Goal: Task Accomplishment & Management: Complete application form

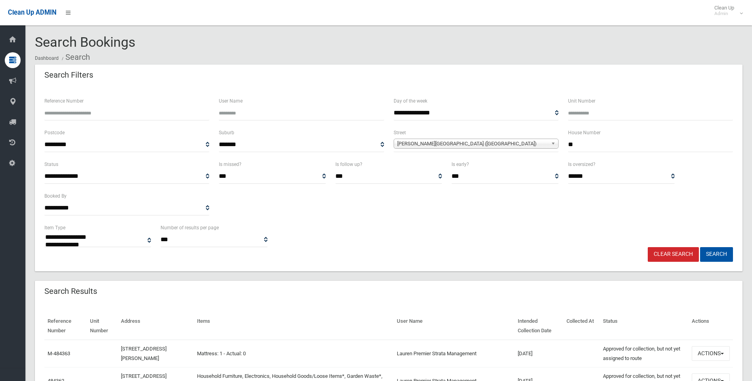
select select
drag, startPoint x: 578, startPoint y: 146, endPoint x: 508, endPoint y: 134, distance: 70.8
click at [524, 138] on div "**********" at bounding box center [389, 144] width 698 height 32
type input "*"
click at [454, 141] on span "Denman Avenue (WILEY PARK 2195)" at bounding box center [472, 144] width 151 height 10
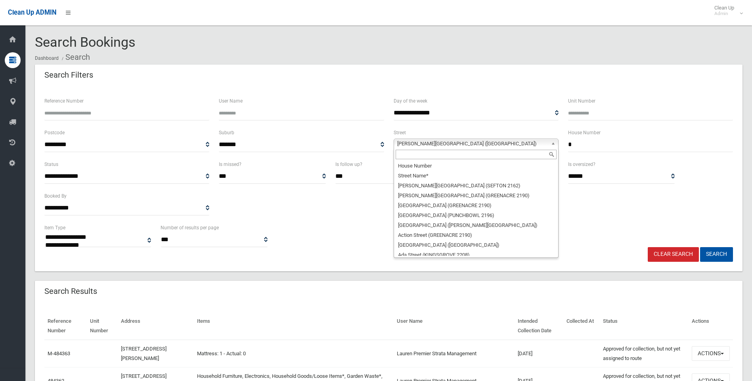
scroll to position [5733, 0]
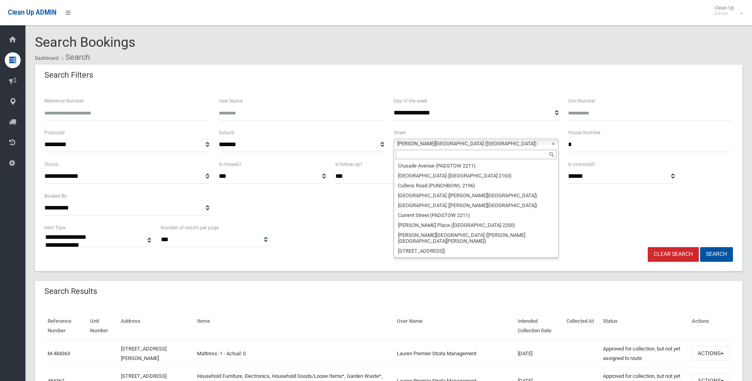
click at [431, 153] on input "text" at bounding box center [476, 155] width 161 height 10
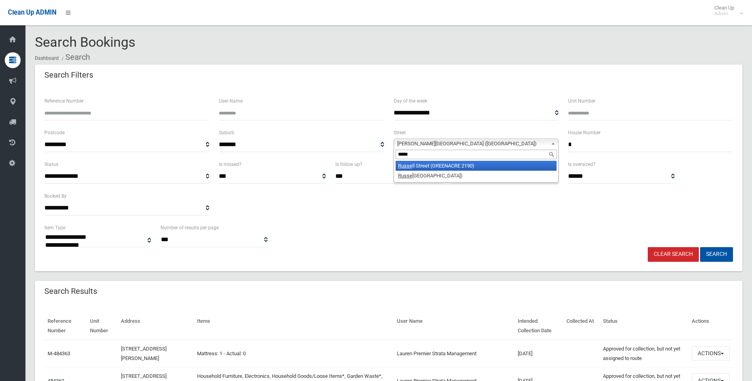
type input "*****"
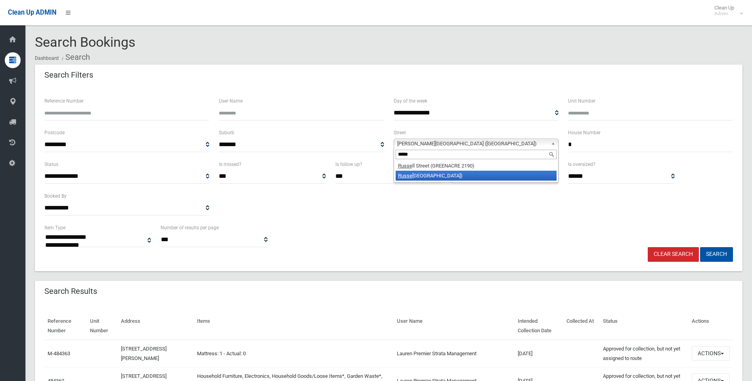
click at [452, 174] on li "Russe ll Street (RIVERWOOD 2210)" at bounding box center [476, 176] width 161 height 10
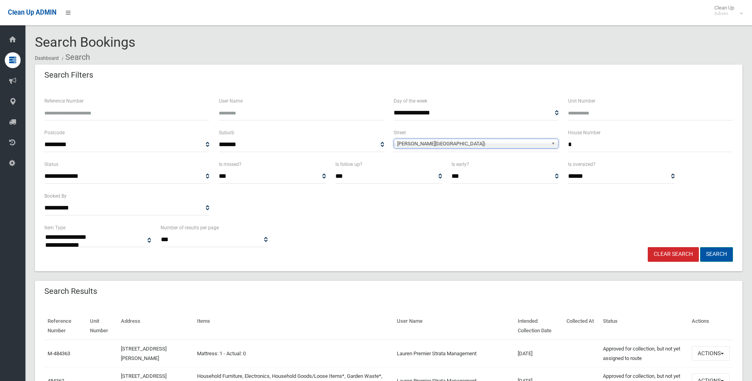
click at [716, 254] on button "Search" at bounding box center [716, 254] width 33 height 15
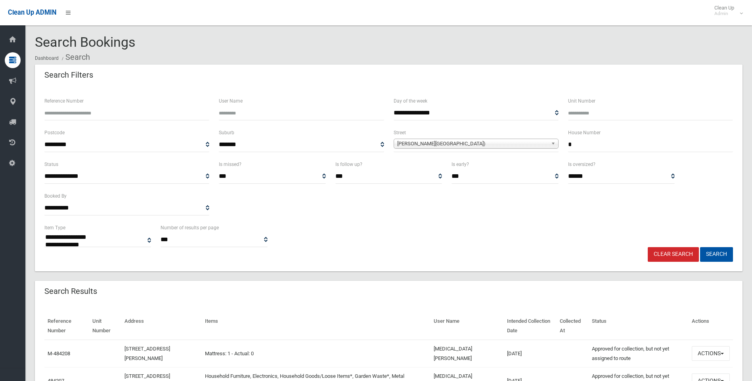
select select
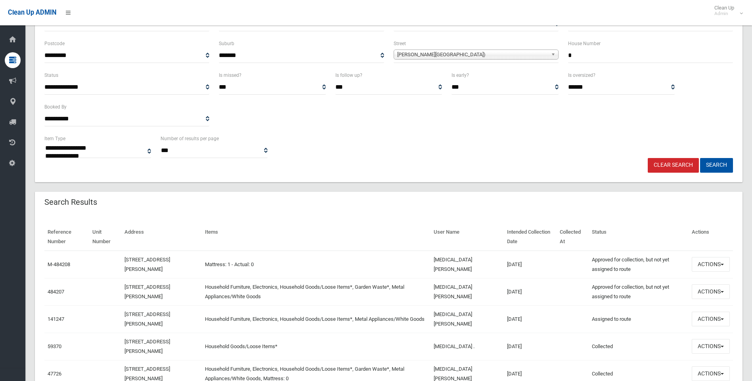
scroll to position [119, 0]
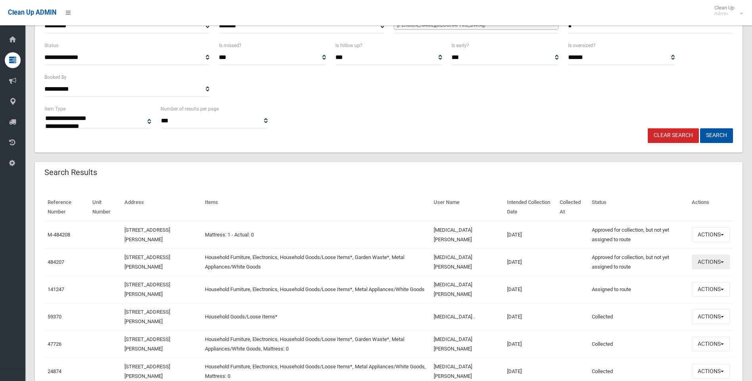
click at [713, 264] on button "Actions" at bounding box center [711, 262] width 38 height 15
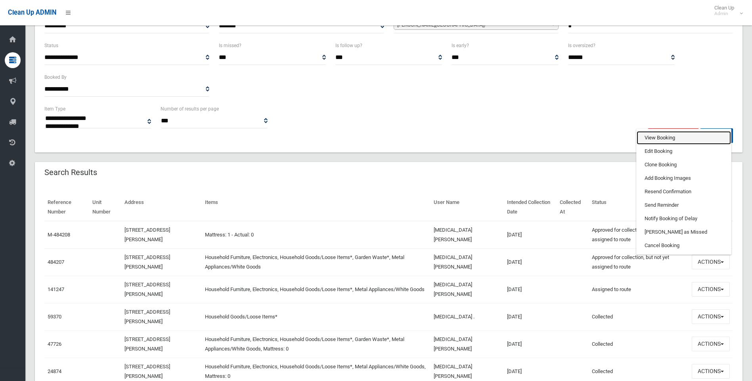
click at [676, 141] on link "View Booking" at bounding box center [684, 137] width 94 height 13
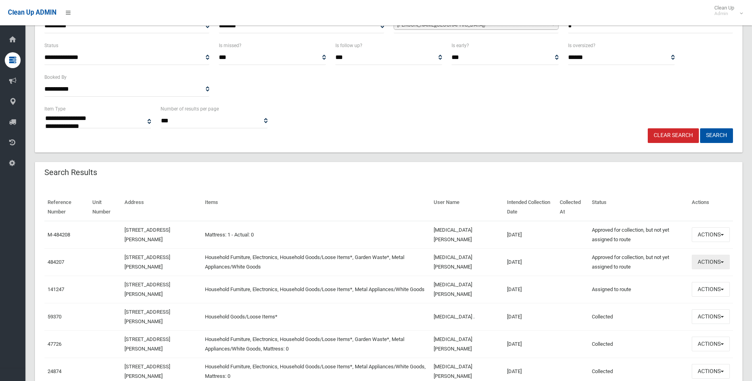
click at [708, 258] on button "Actions" at bounding box center [711, 262] width 38 height 15
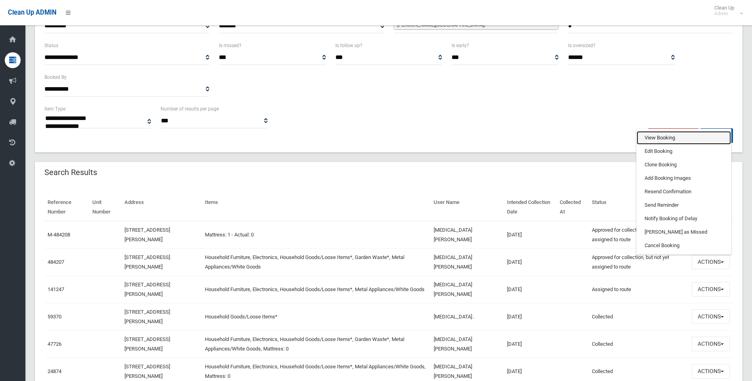
click at [658, 139] on link "View Booking" at bounding box center [684, 137] width 94 height 13
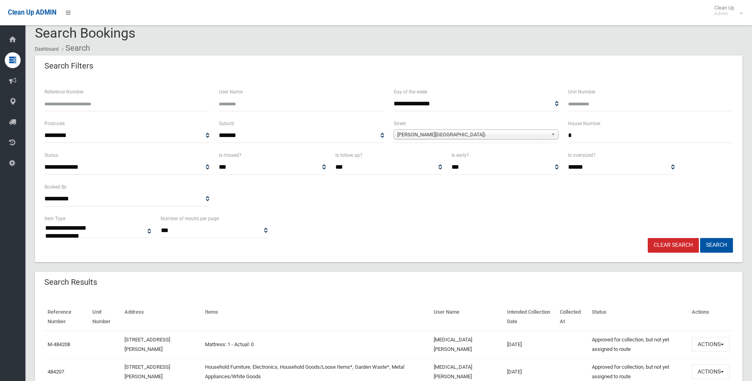
scroll to position [0, 0]
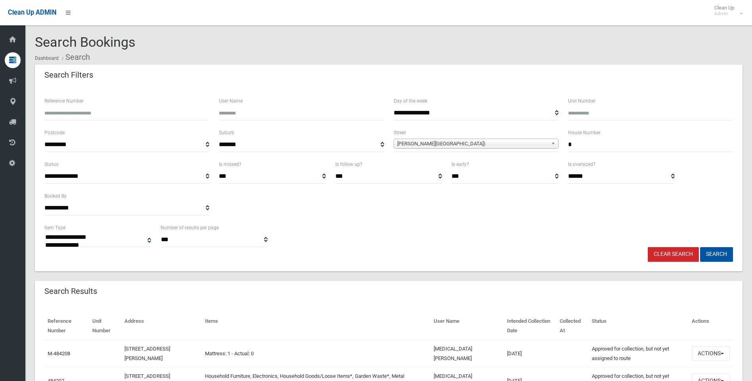
drag, startPoint x: 581, startPoint y: 142, endPoint x: 490, endPoint y: 130, distance: 91.1
click at [510, 143] on div "**********" at bounding box center [389, 144] width 698 height 32
type input "**"
click at [452, 141] on span "Russell Street (RIVERWOOD 2210)" at bounding box center [472, 144] width 151 height 10
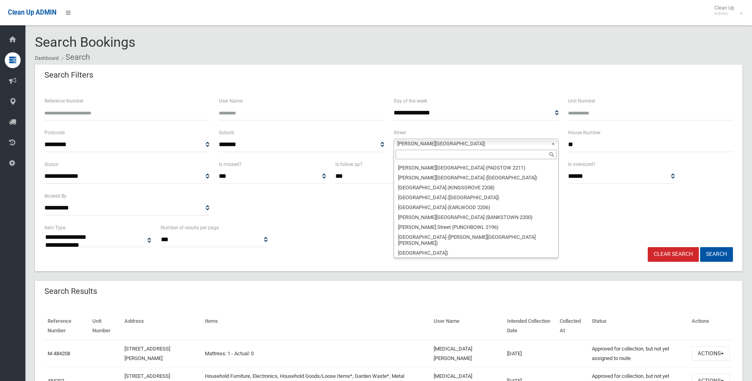
click at [428, 158] on input "text" at bounding box center [476, 155] width 161 height 10
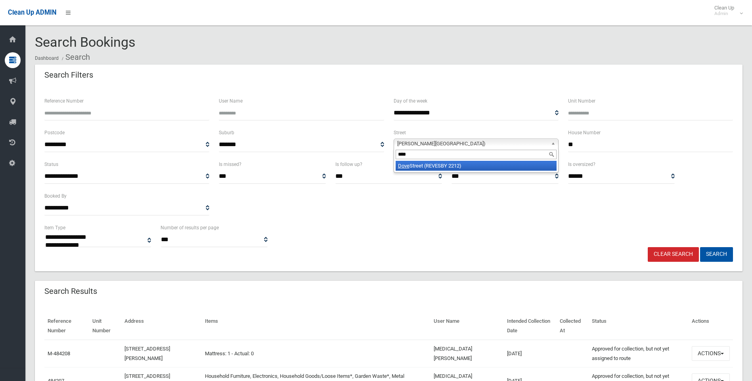
type input "****"
click at [423, 169] on li "Dove Street (REVESBY 2212)" at bounding box center [476, 166] width 161 height 10
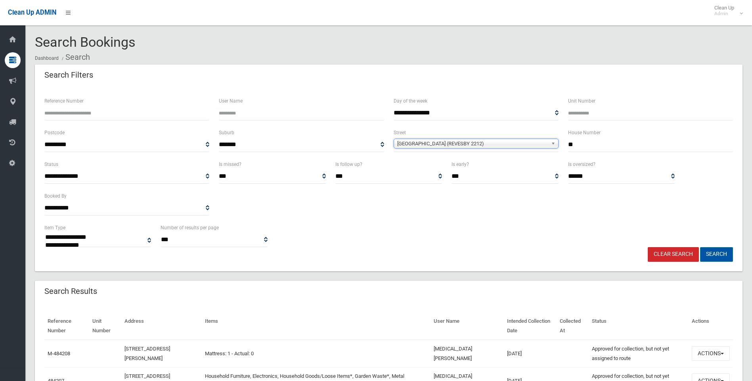
click at [714, 253] on button "Search" at bounding box center [716, 254] width 33 height 15
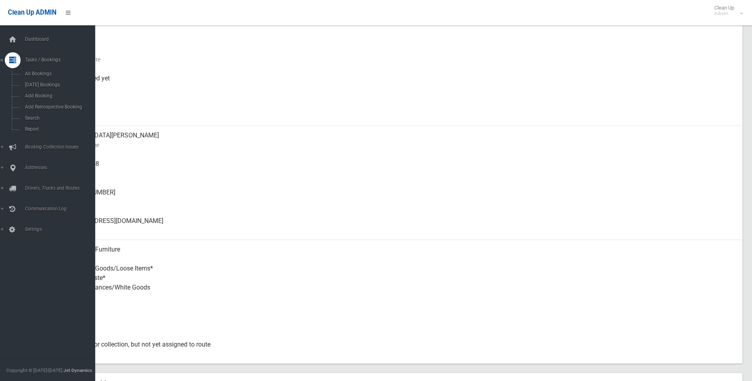
scroll to position [119, 0]
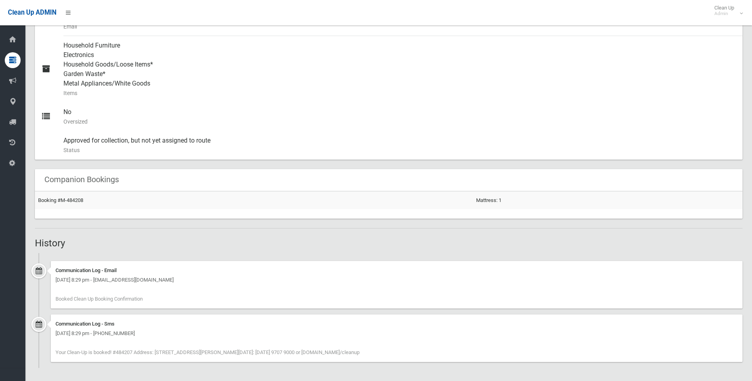
scroll to position [343, 0]
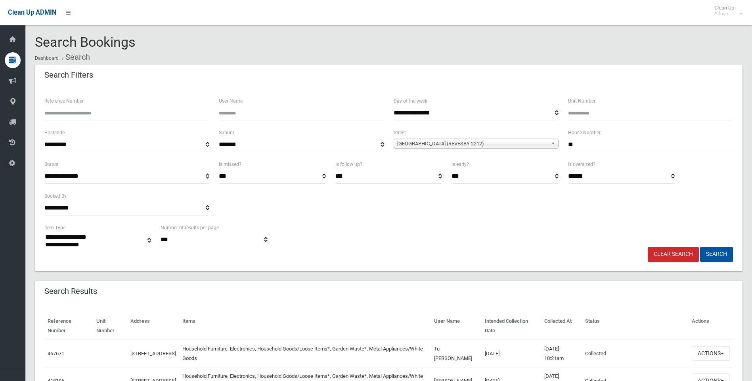
select select
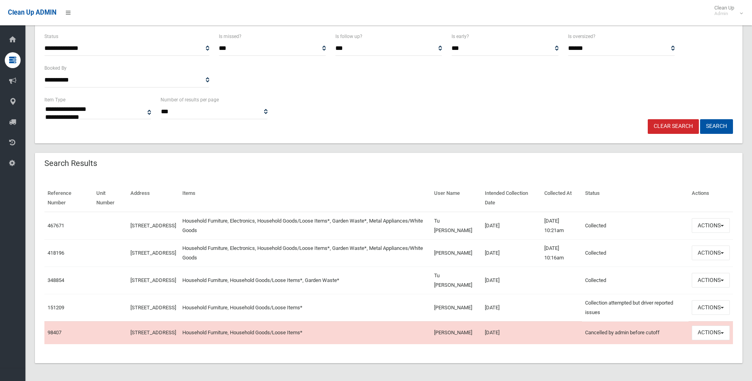
scroll to position [134, 0]
click at [702, 224] on button "Actions" at bounding box center [711, 224] width 38 height 15
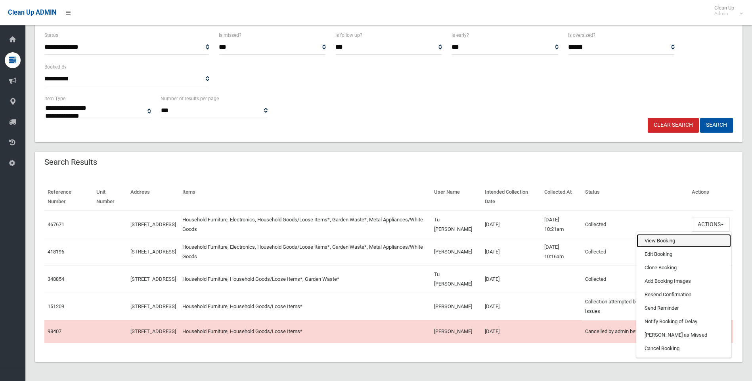
click at [672, 234] on link "View Booking" at bounding box center [684, 240] width 94 height 13
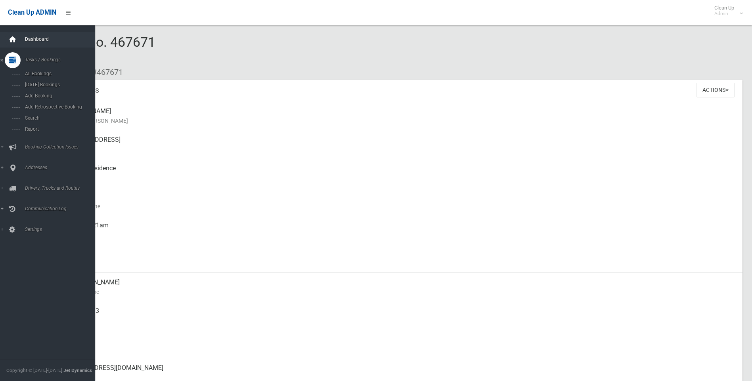
click at [10, 41] on icon at bounding box center [12, 40] width 9 height 16
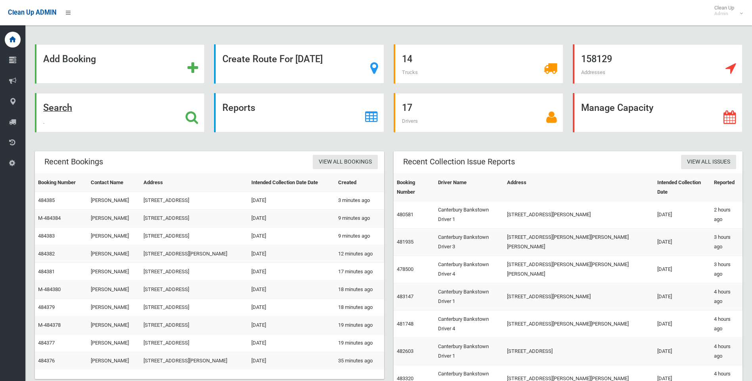
click at [64, 110] on strong "Search" at bounding box center [57, 107] width 29 height 11
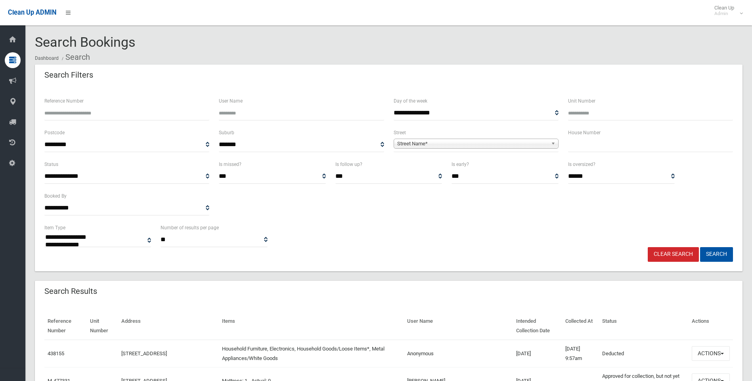
select select
click at [608, 150] on input "text" at bounding box center [650, 145] width 165 height 15
type input "*"
click at [406, 144] on span "Street Name*" at bounding box center [472, 144] width 151 height 10
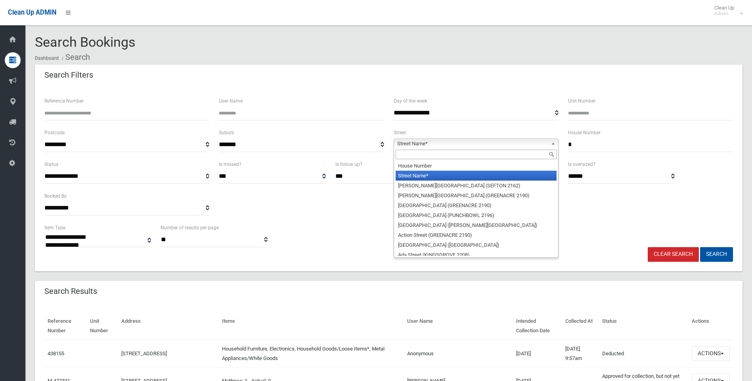
click at [406, 155] on input "text" at bounding box center [476, 155] width 161 height 10
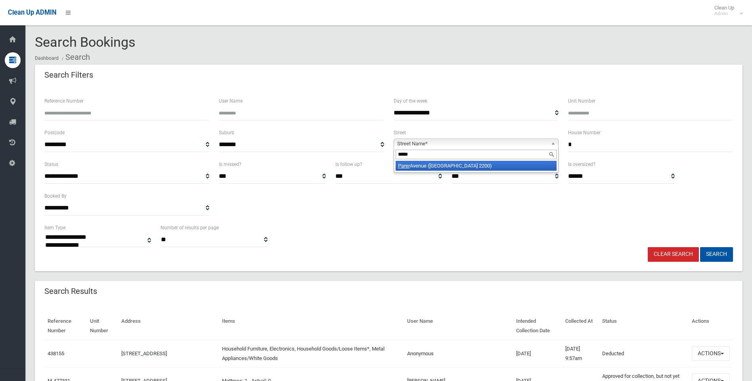
type input "*****"
click at [415, 164] on li "Parer Avenue (CONDELL PARK 2200)" at bounding box center [476, 166] width 161 height 10
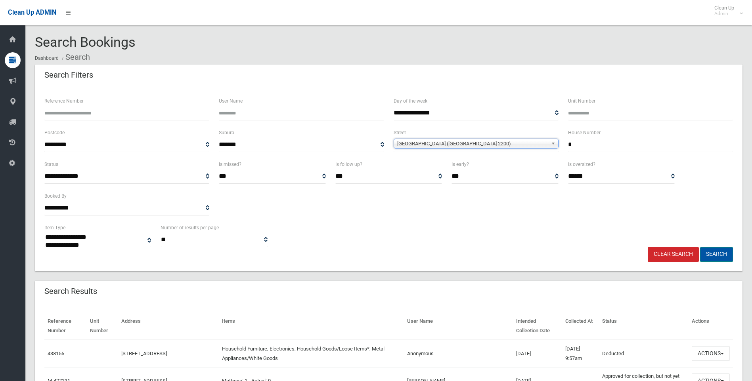
click at [712, 255] on button "Search" at bounding box center [716, 254] width 33 height 15
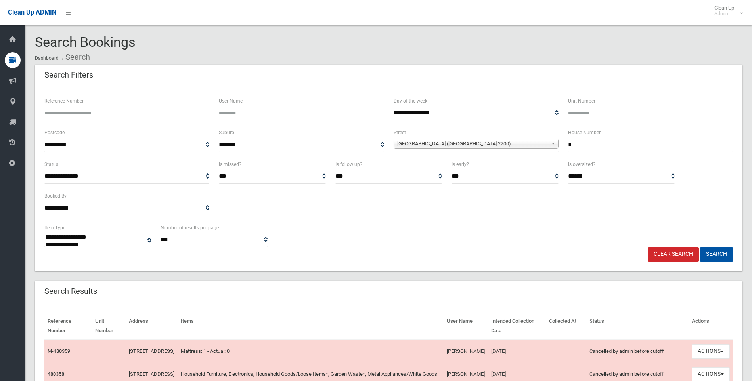
select select
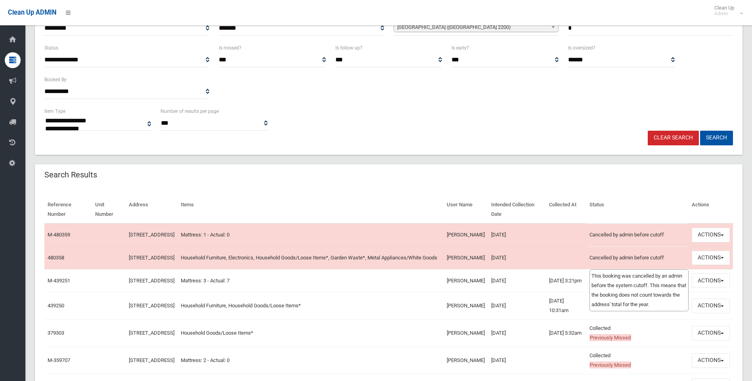
scroll to position [198, 0]
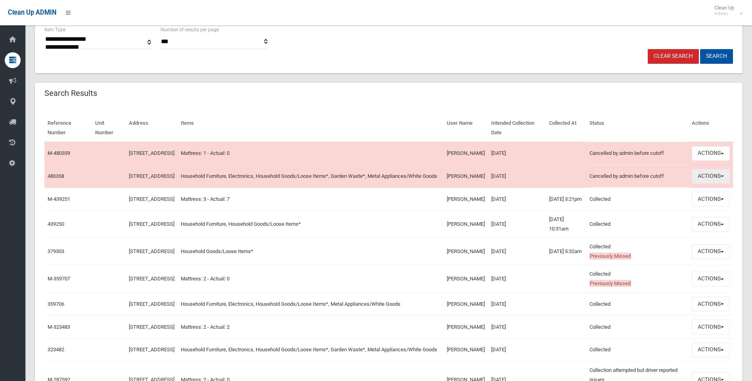
click at [709, 182] on button "Actions" at bounding box center [711, 176] width 38 height 15
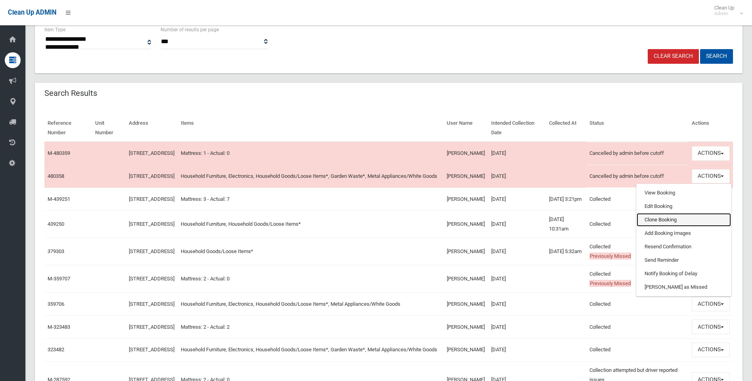
click at [658, 224] on link "Clone Booking" at bounding box center [684, 219] width 94 height 13
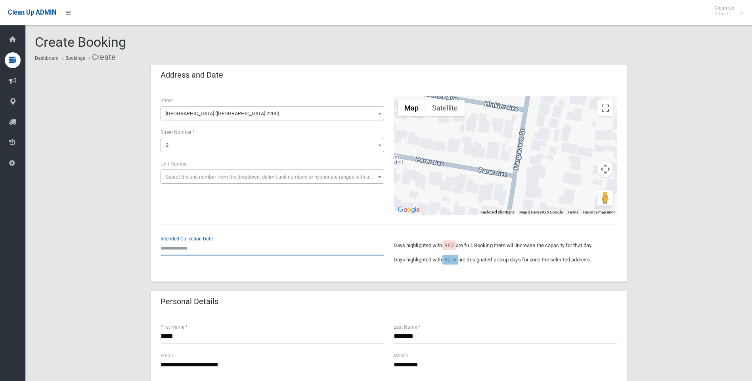
click at [188, 248] on input "text" at bounding box center [273, 248] width 224 height 15
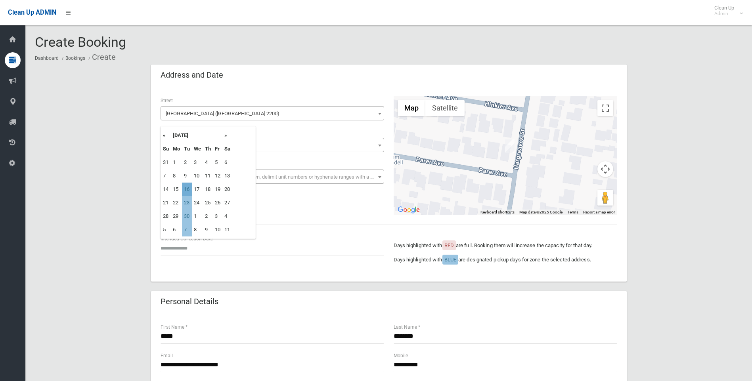
click at [186, 190] on td "16" at bounding box center [187, 189] width 10 height 13
type input "**********"
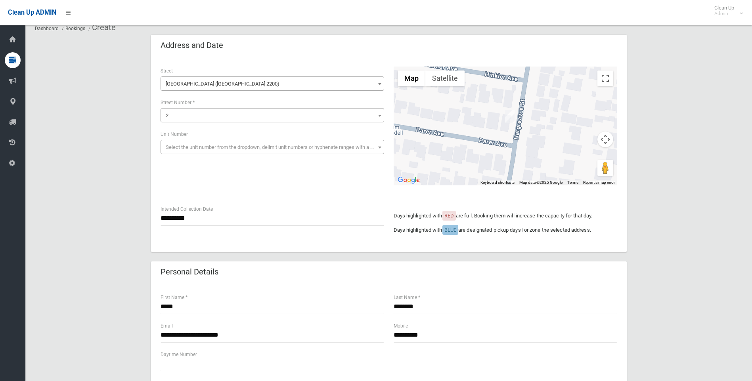
scroll to position [79, 0]
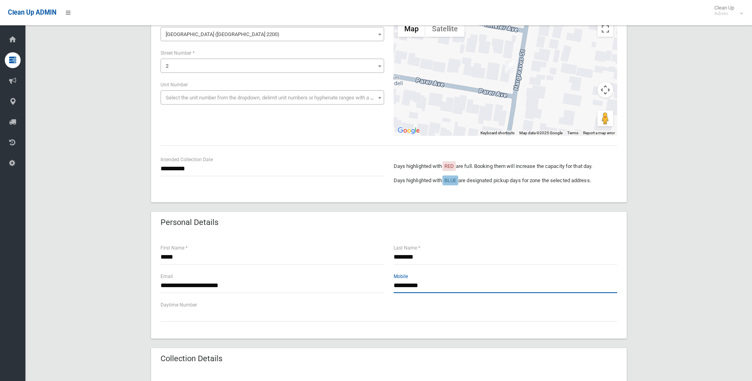
click at [438, 289] on input "**********" at bounding box center [506, 286] width 224 height 15
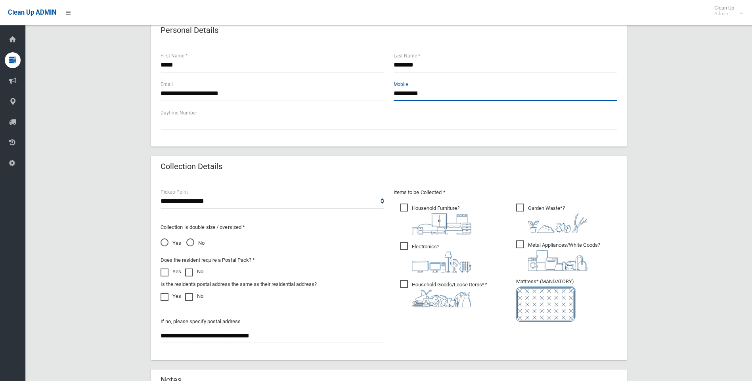
scroll to position [278, 0]
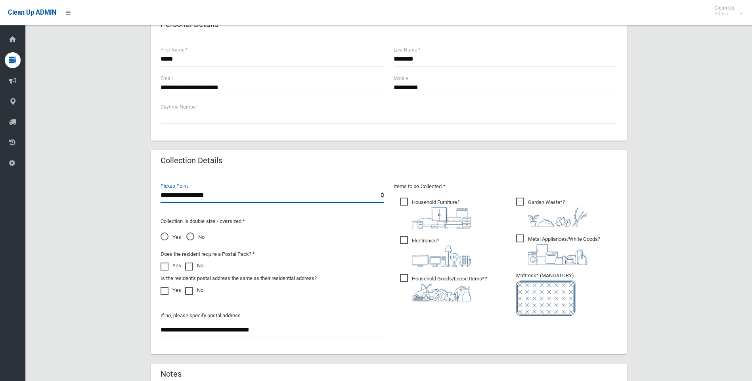
click at [230, 196] on select "**********" at bounding box center [273, 195] width 224 height 15
click at [161, 188] on select "**********" at bounding box center [273, 195] width 224 height 15
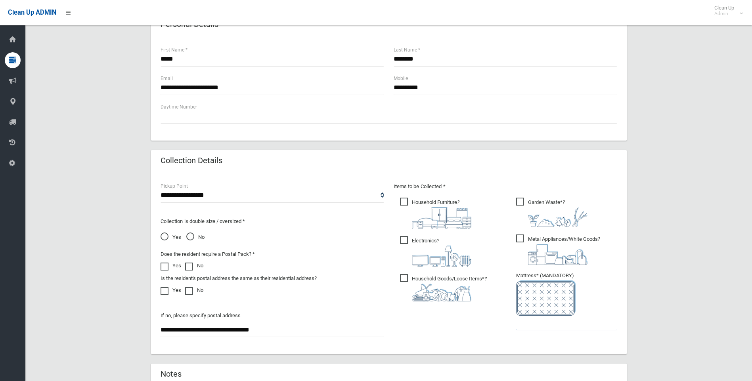
click at [545, 329] on input "text" at bounding box center [566, 323] width 101 height 15
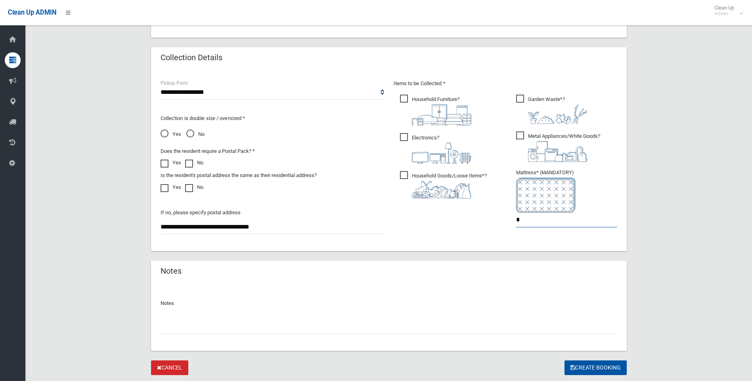
scroll to position [403, 0]
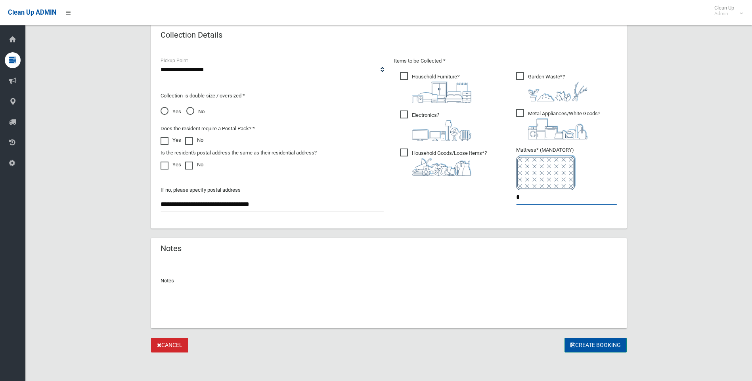
type input "*"
click at [612, 350] on button "Create Booking" at bounding box center [596, 345] width 62 height 15
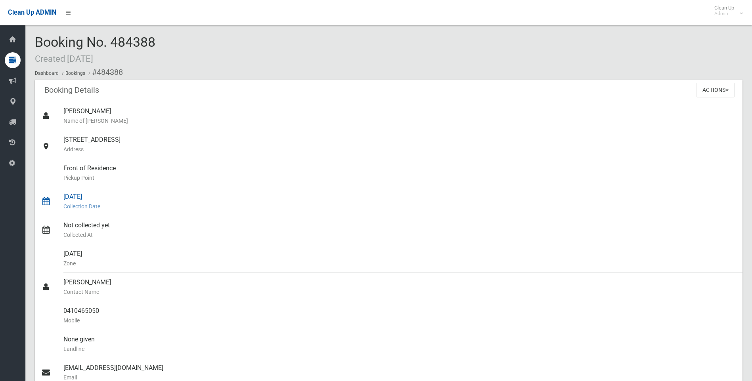
click at [385, 195] on div "[DATE] Collection Date" at bounding box center [399, 202] width 673 height 29
